Goal: Information Seeking & Learning: Learn about a topic

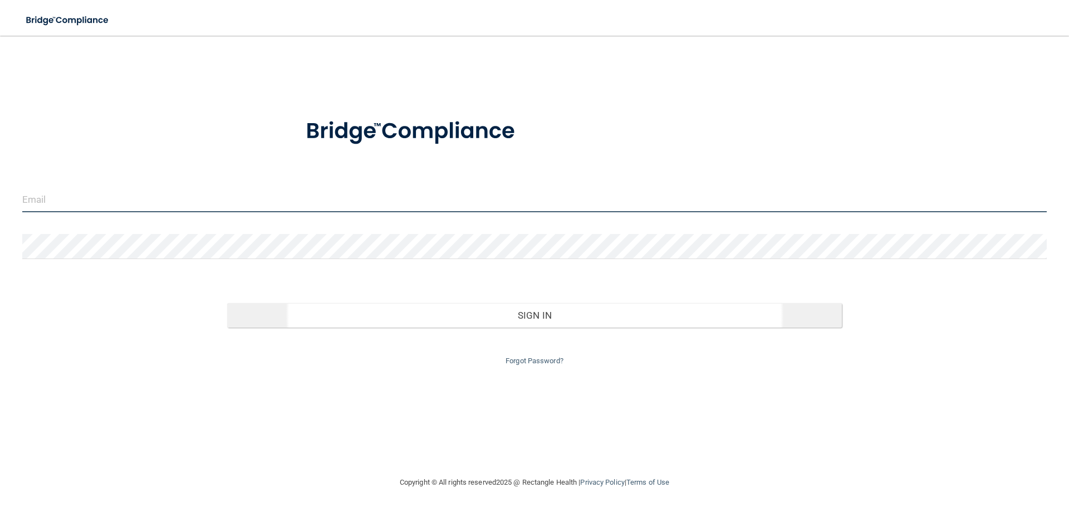
type input "[PERSON_NAME][EMAIL_ADDRESS][DOMAIN_NAME]"
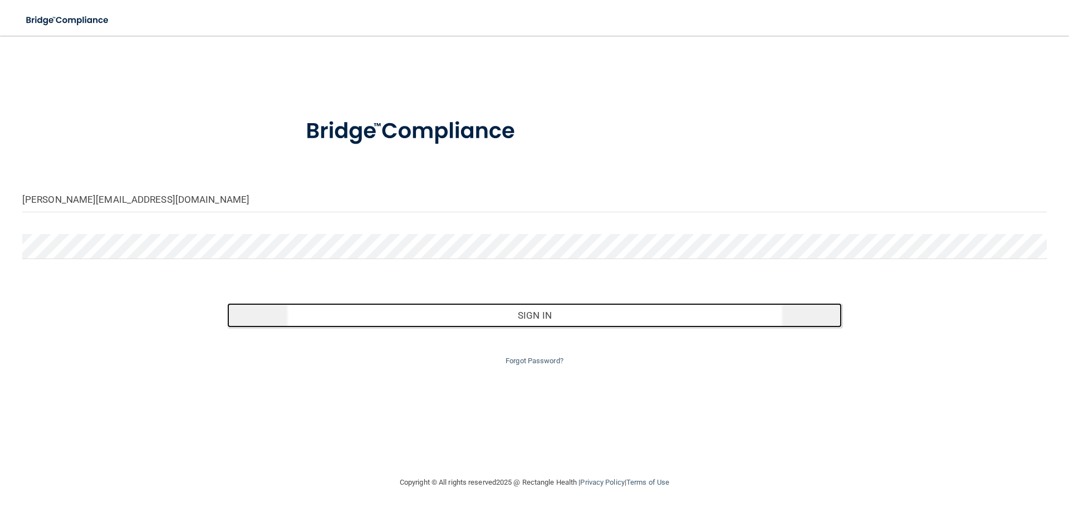
click at [535, 316] on button "Sign In" at bounding box center [534, 315] width 615 height 25
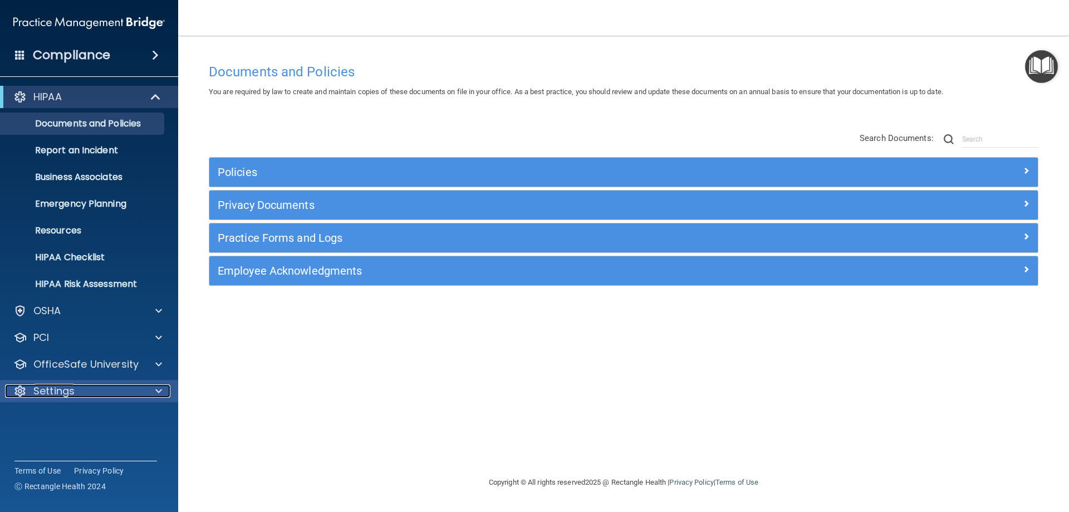
click at [92, 388] on div "Settings" at bounding box center [74, 390] width 138 height 13
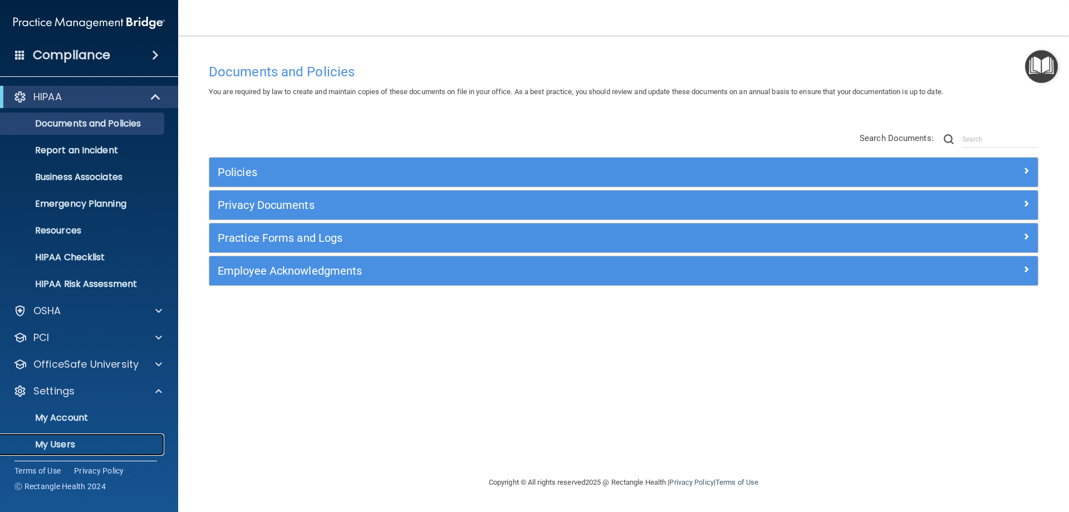
click at [75, 443] on p "My Users" at bounding box center [83, 444] width 152 height 11
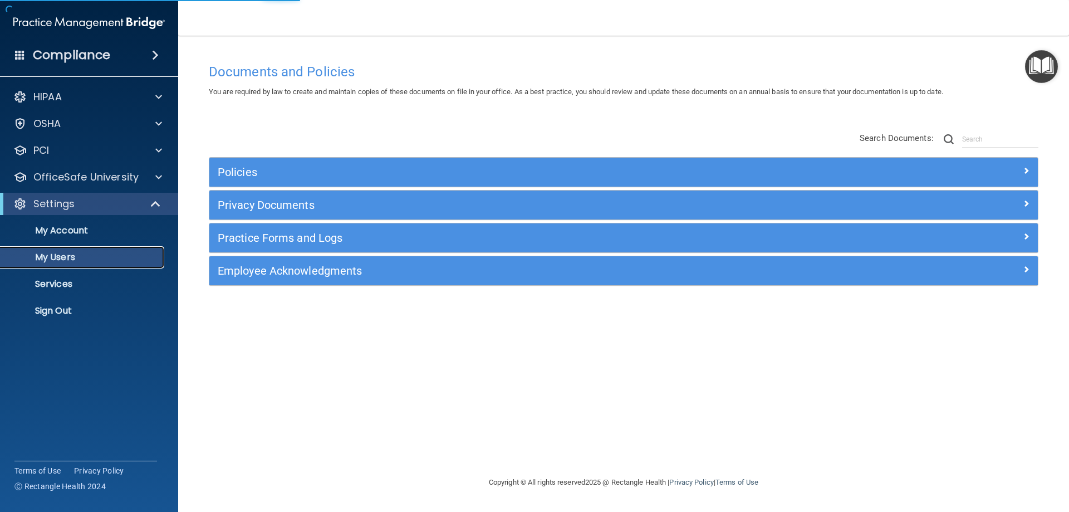
select select "20"
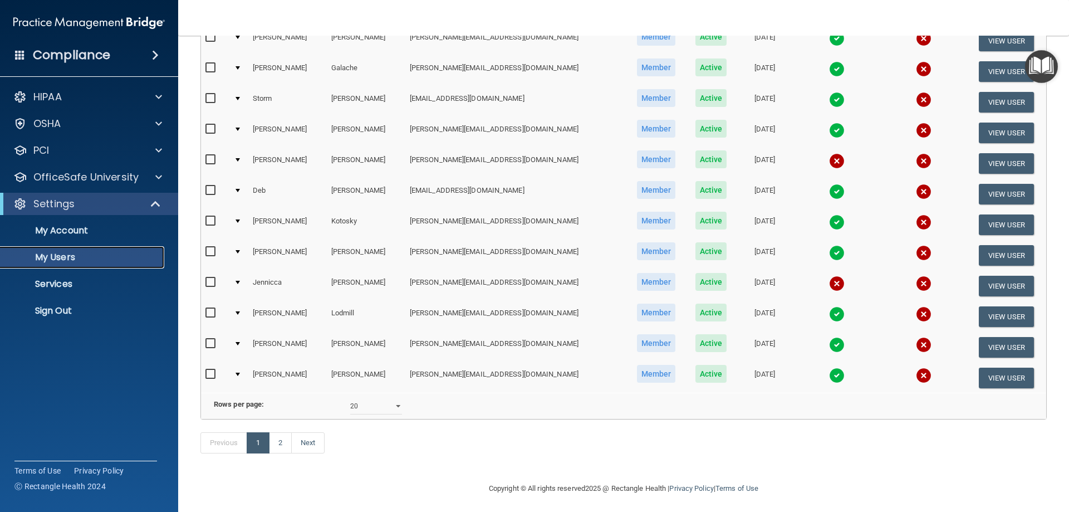
scroll to position [410, 0]
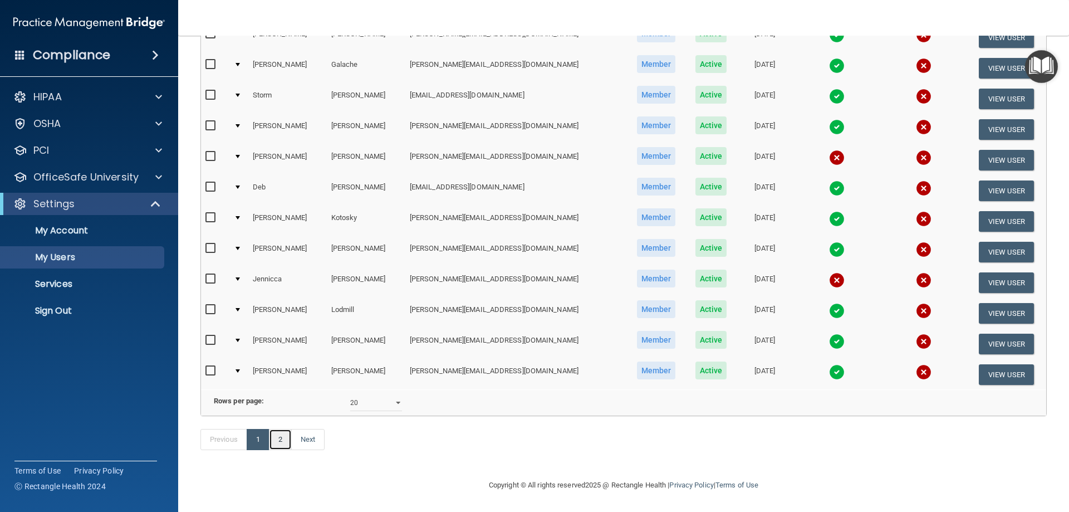
click at [288, 439] on link "2" at bounding box center [280, 439] width 23 height 21
select select "20"
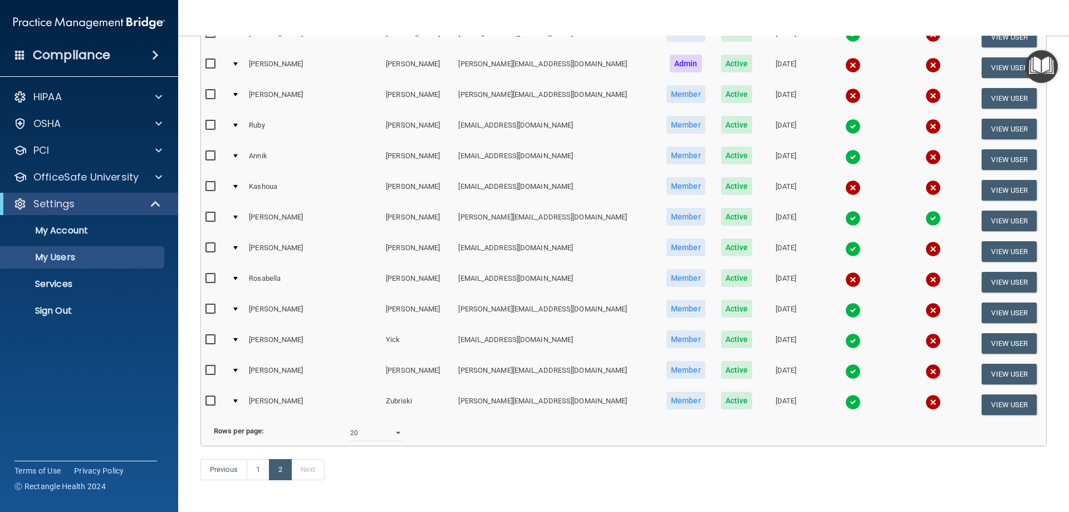
scroll to position [287, 0]
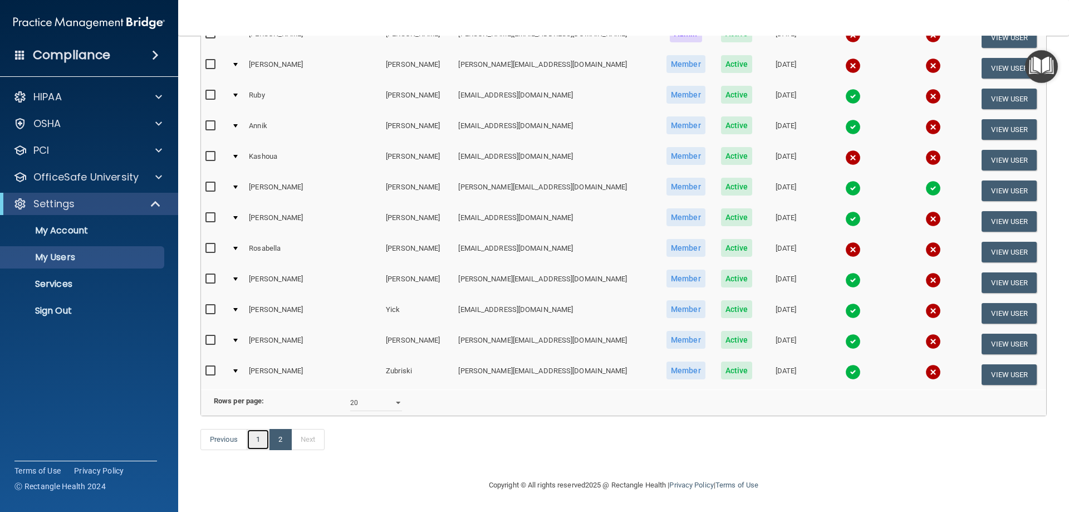
click at [258, 442] on link "1" at bounding box center [258, 439] width 23 height 21
select select "20"
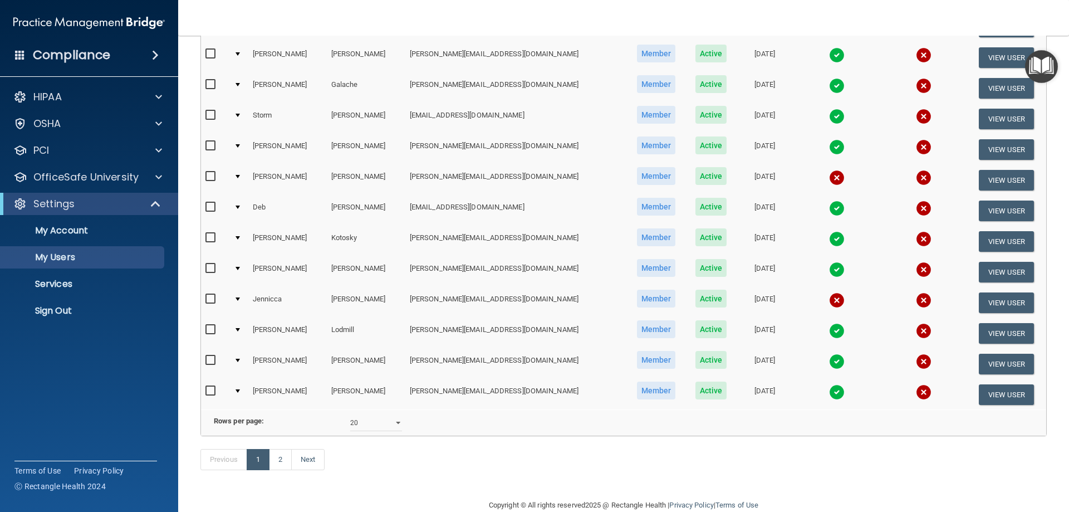
scroll to position [410, 0]
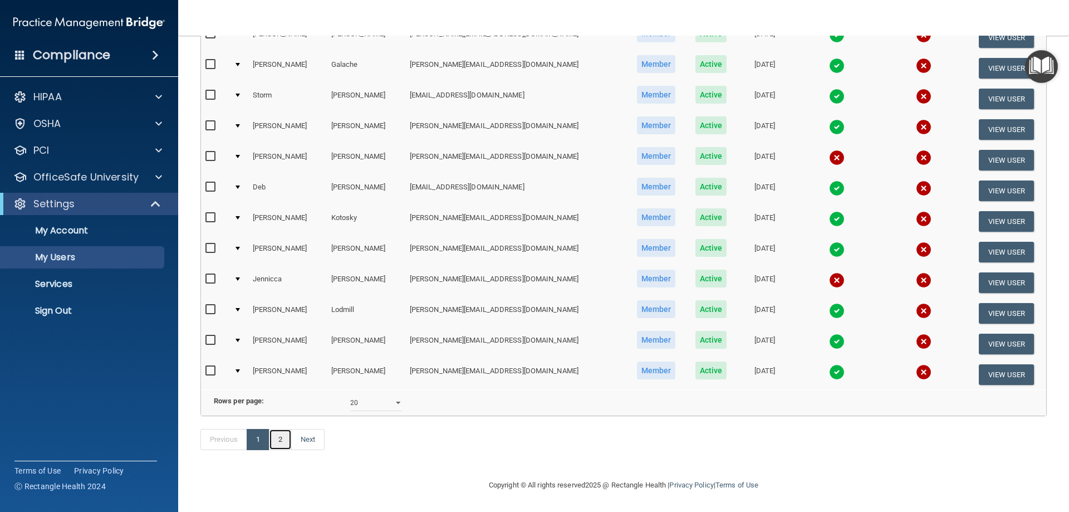
click at [277, 439] on link "2" at bounding box center [280, 439] width 23 height 21
select select "20"
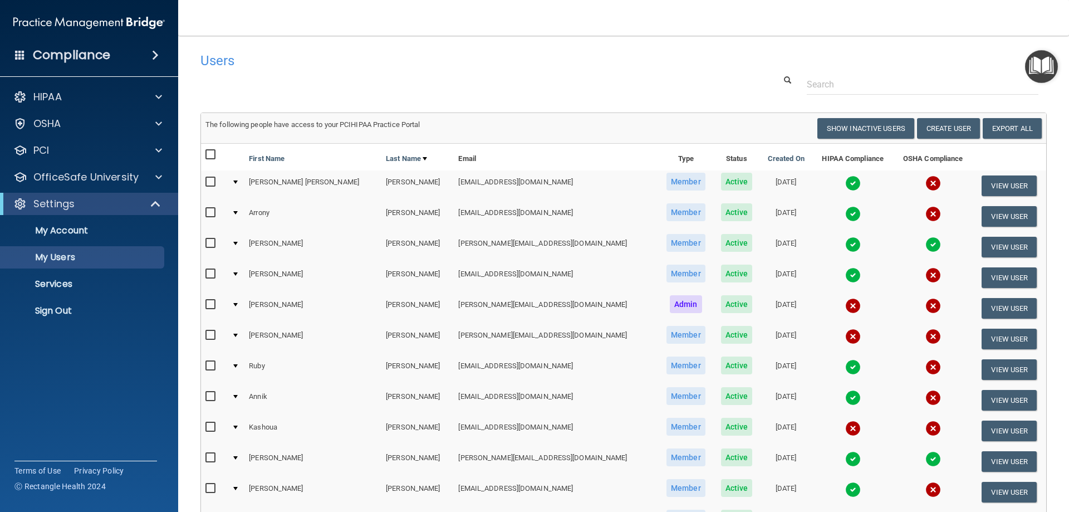
scroll to position [287, 0]
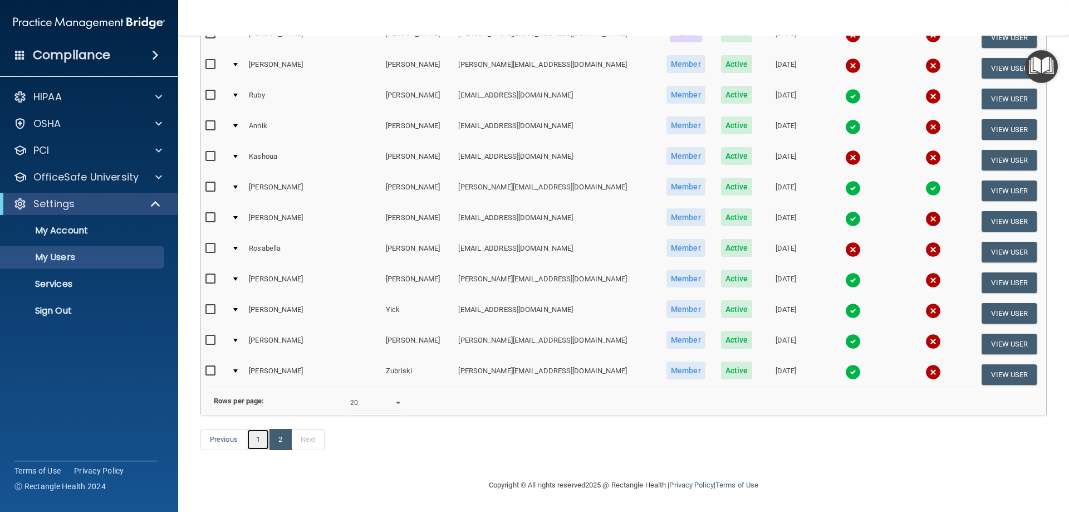
click at [257, 443] on link "1" at bounding box center [258, 439] width 23 height 21
select select "20"
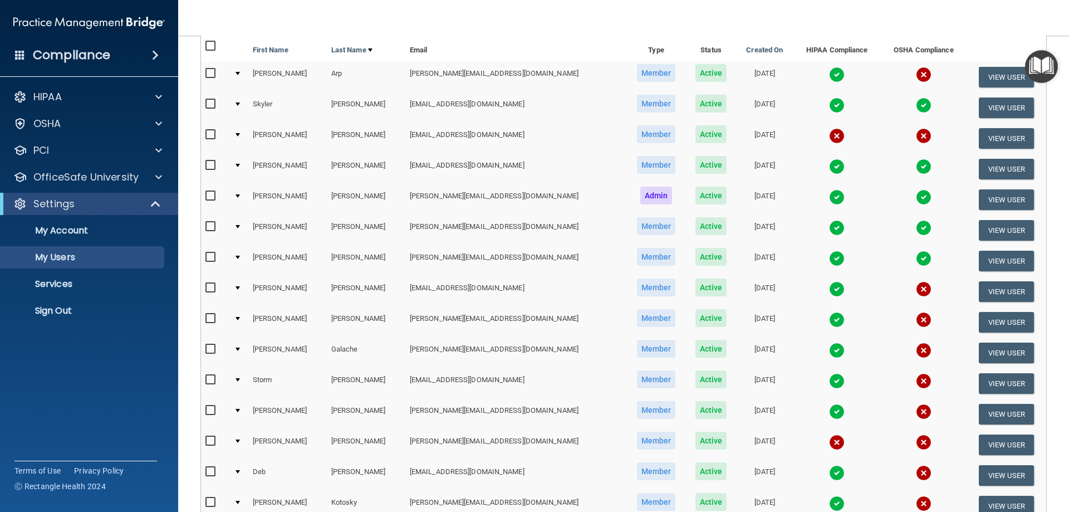
scroll to position [76, 0]
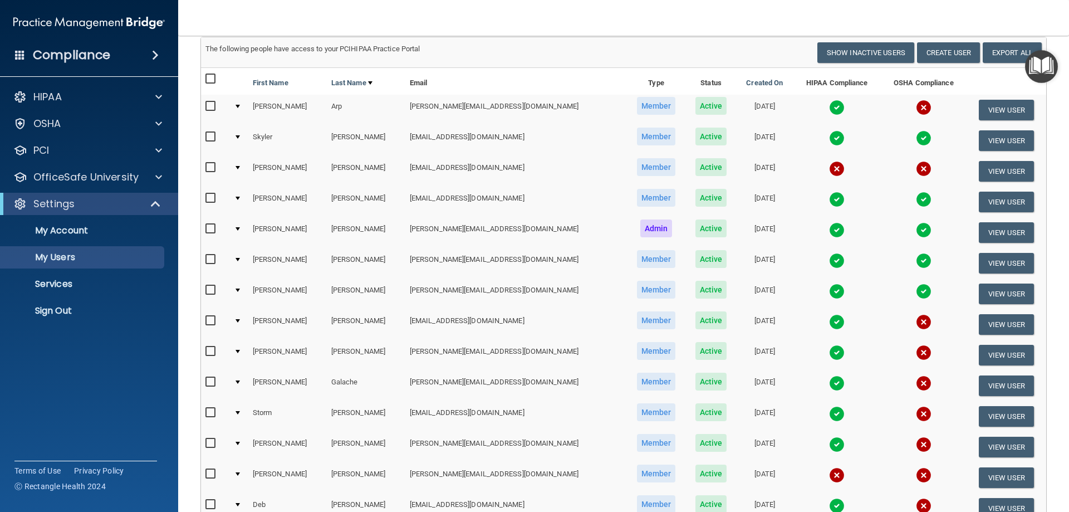
click at [240, 169] on div at bounding box center [238, 167] width 4 height 3
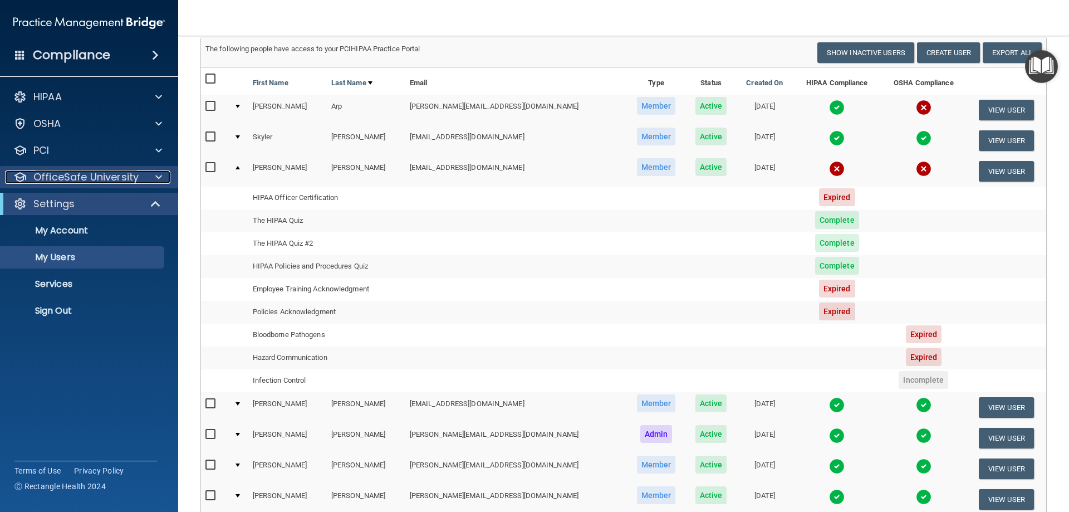
click at [63, 180] on p "OfficeSafe University" at bounding box center [85, 176] width 105 height 13
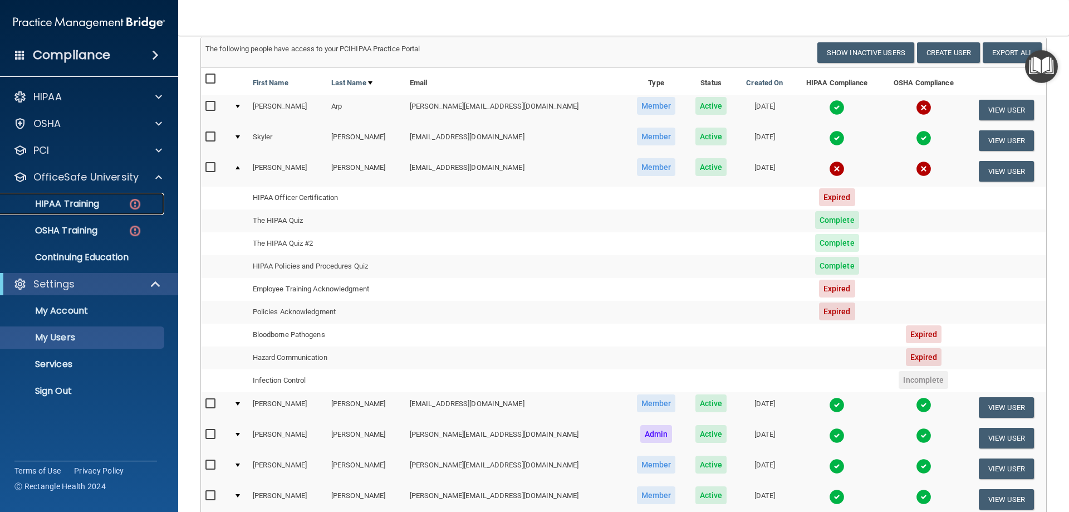
click at [70, 207] on p "HIPAA Training" at bounding box center [53, 203] width 92 height 11
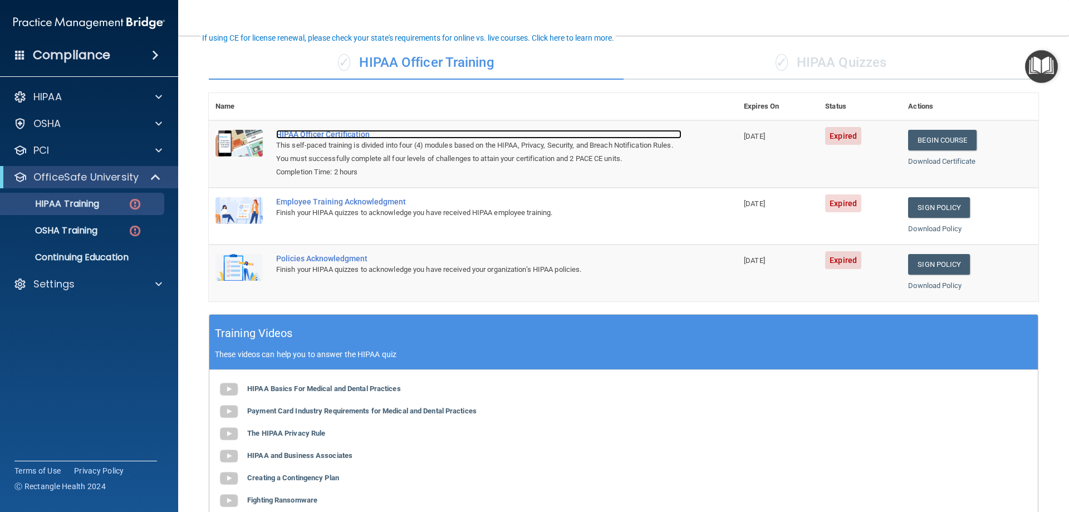
click at [344, 136] on div "HIPAA Officer Certification" at bounding box center [478, 134] width 405 height 9
